Goal: Task Accomplishment & Management: Use online tool/utility

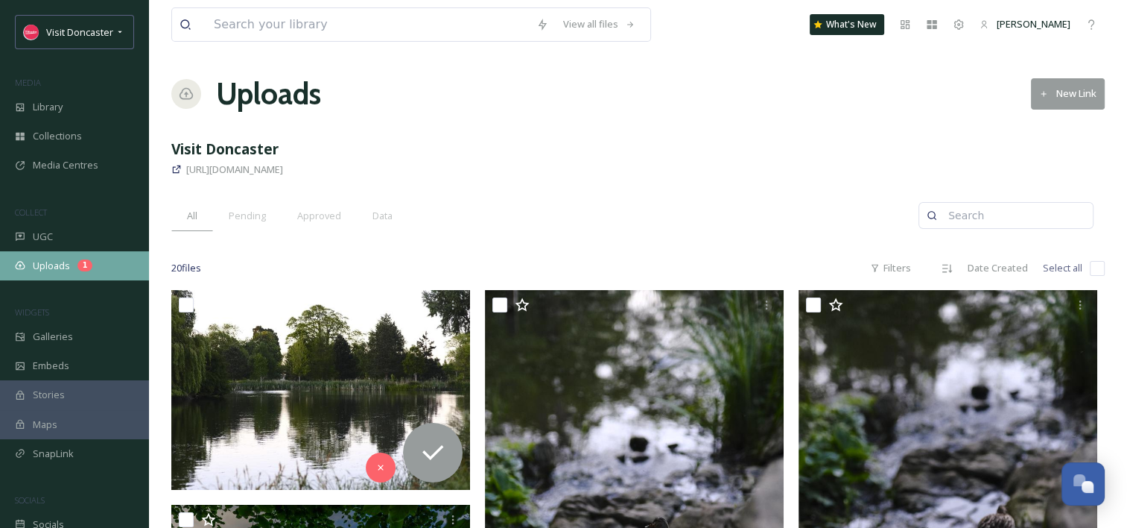
click at [102, 273] on div "Uploads 1" at bounding box center [74, 265] width 149 height 29
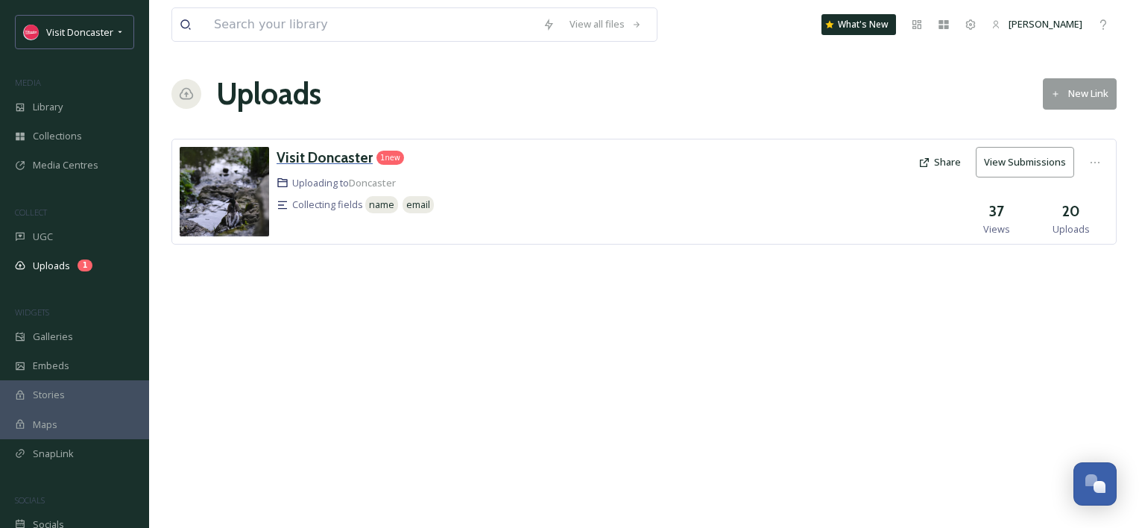
click at [337, 155] on h3 "Visit Doncaster" at bounding box center [324, 157] width 96 height 18
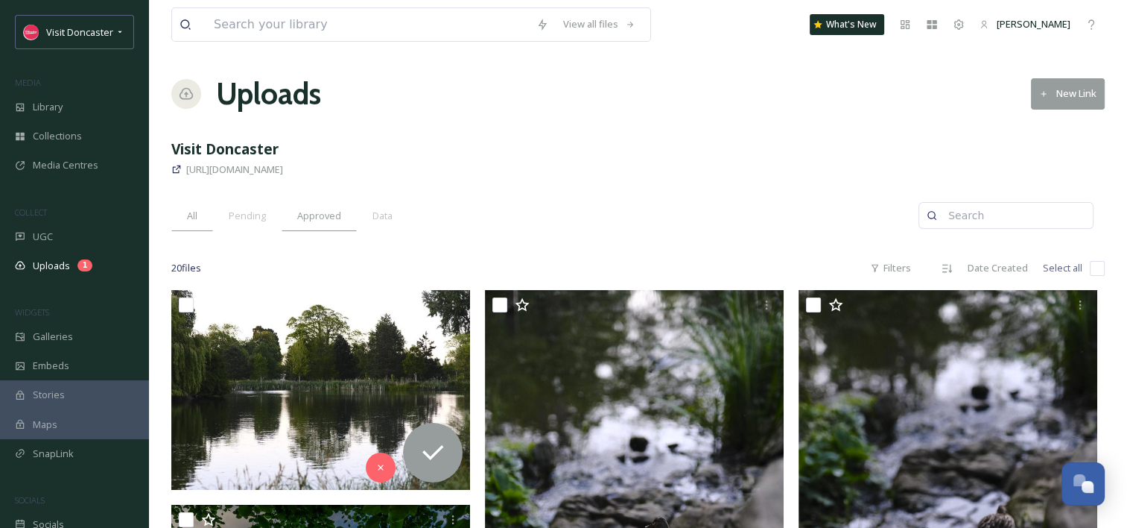
click at [305, 221] on span "Approved" at bounding box center [319, 216] width 44 height 14
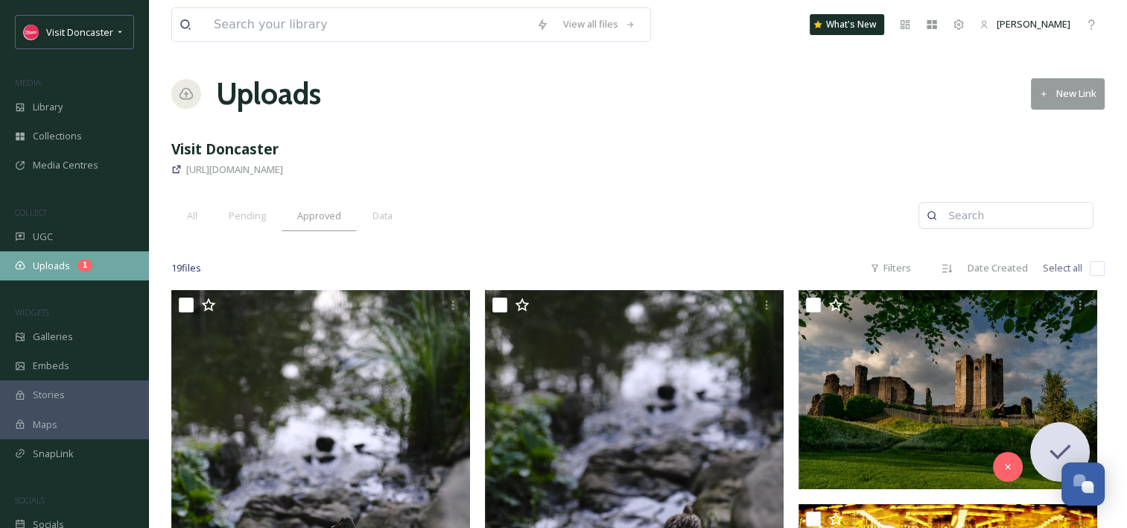
click at [96, 253] on div "Uploads 1" at bounding box center [74, 265] width 149 height 29
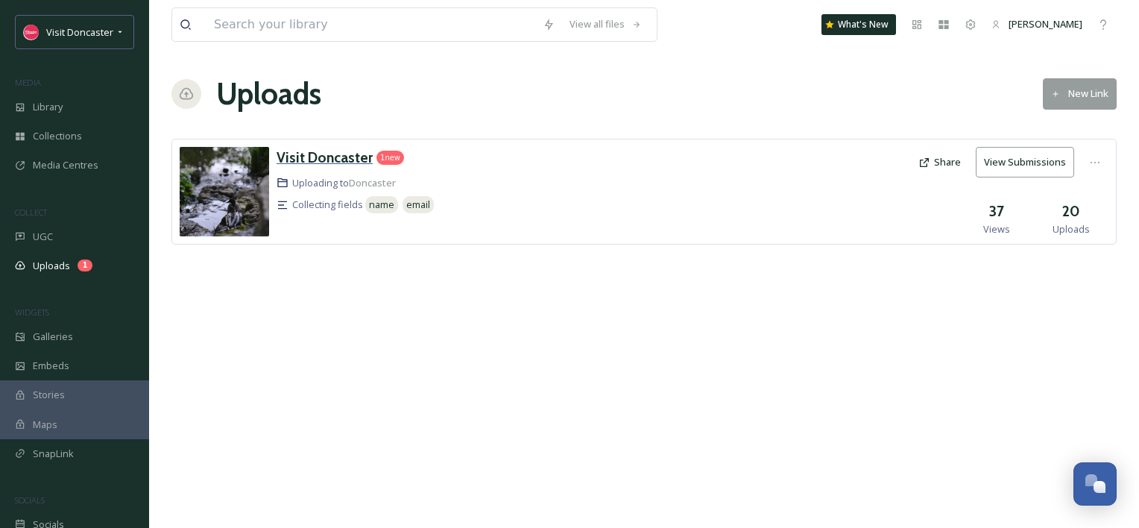
click at [359, 154] on h3 "Visit Doncaster" at bounding box center [324, 157] width 96 height 18
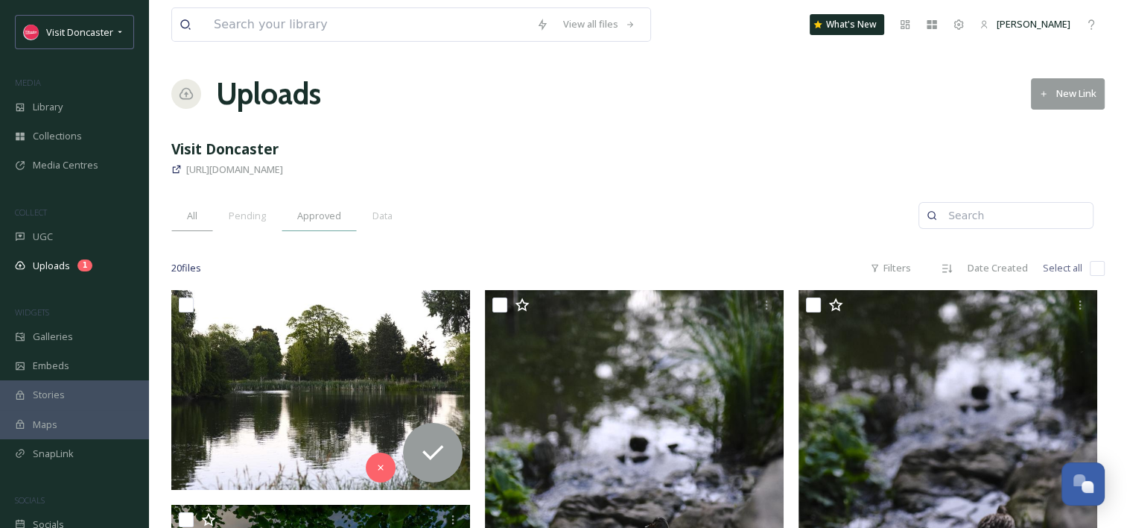
click at [338, 209] on span "Approved" at bounding box center [319, 216] width 44 height 14
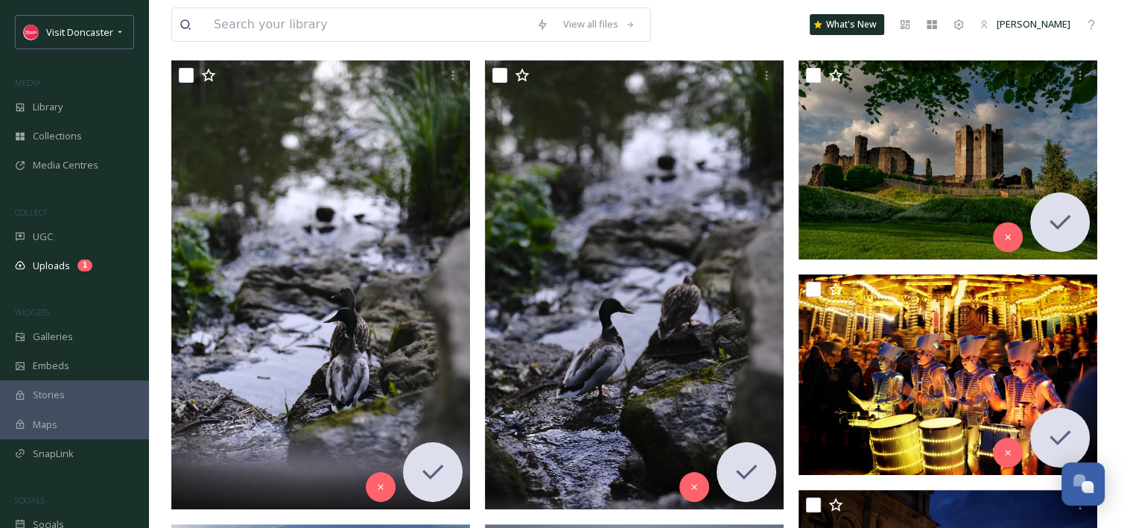
scroll to position [298, 0]
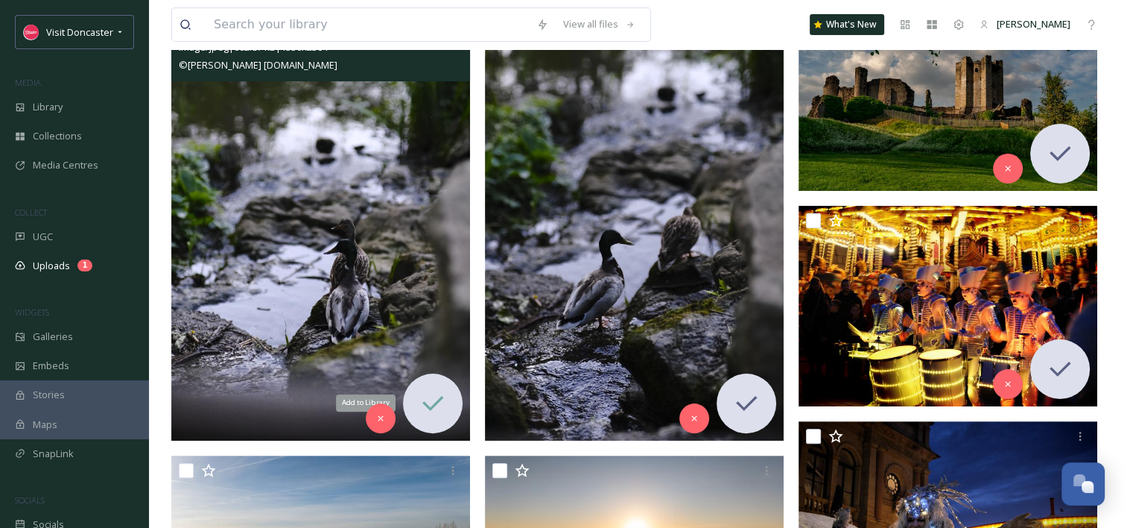
click at [452, 396] on div "Add to Library" at bounding box center [433, 403] width 60 height 60
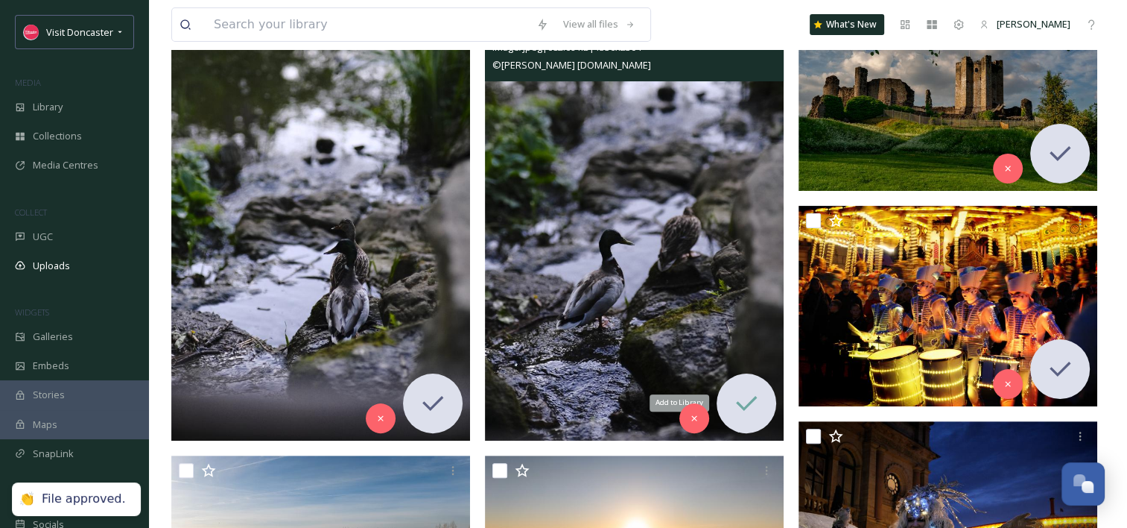
click at [751, 410] on icon at bounding box center [747, 403] width 30 height 30
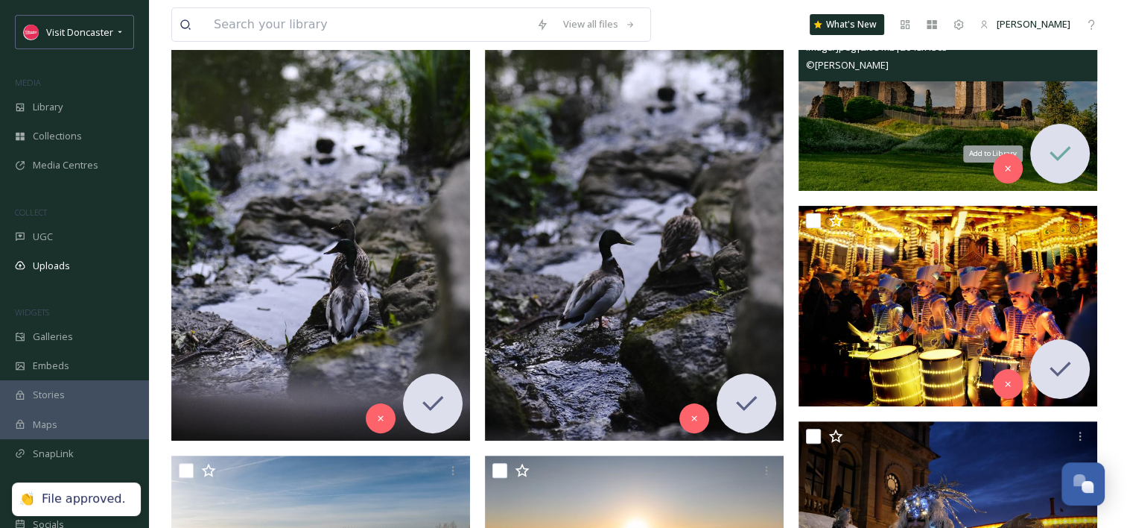
click at [1072, 163] on icon at bounding box center [1061, 154] width 30 height 30
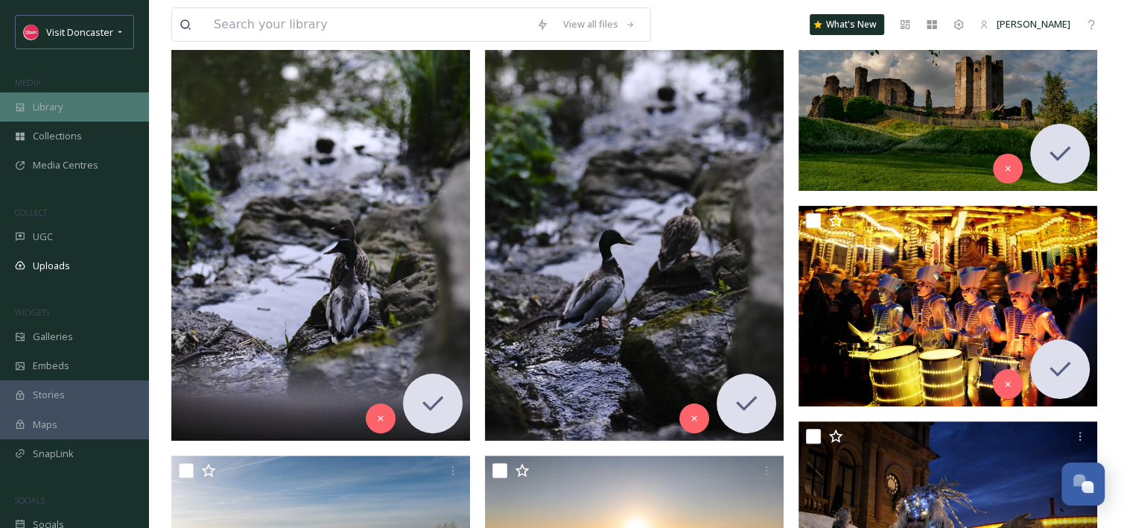
click at [113, 109] on div "Library" at bounding box center [74, 106] width 149 height 29
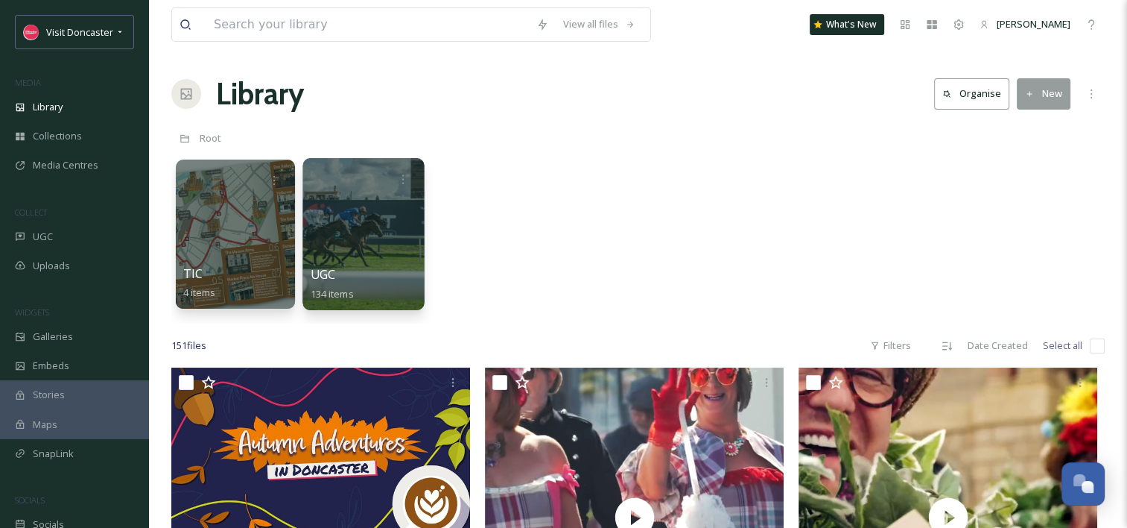
click at [367, 261] on div at bounding box center [363, 234] width 121 height 152
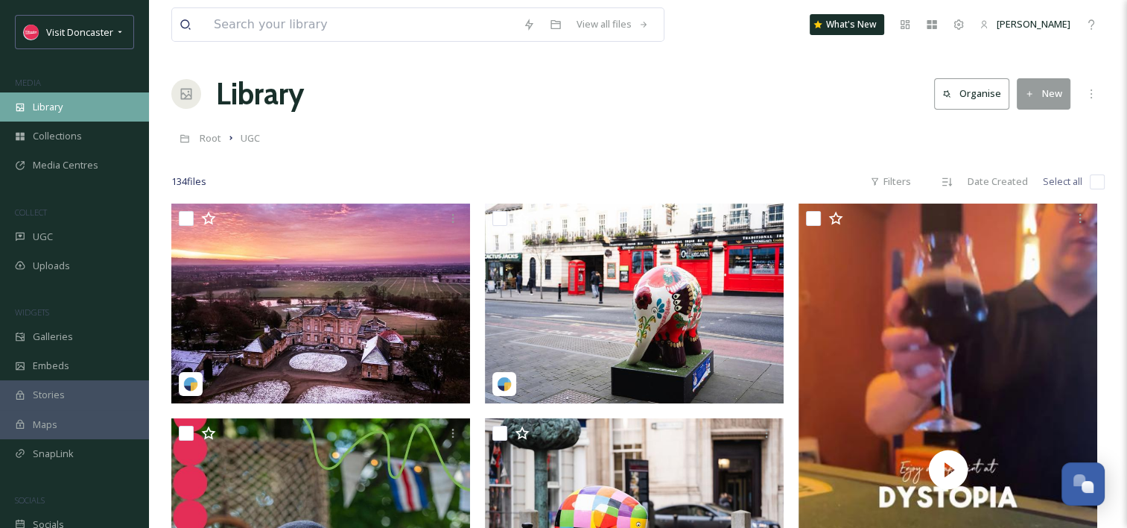
click at [80, 108] on div "Library" at bounding box center [74, 106] width 149 height 29
